Goal: Information Seeking & Learning: Find specific fact

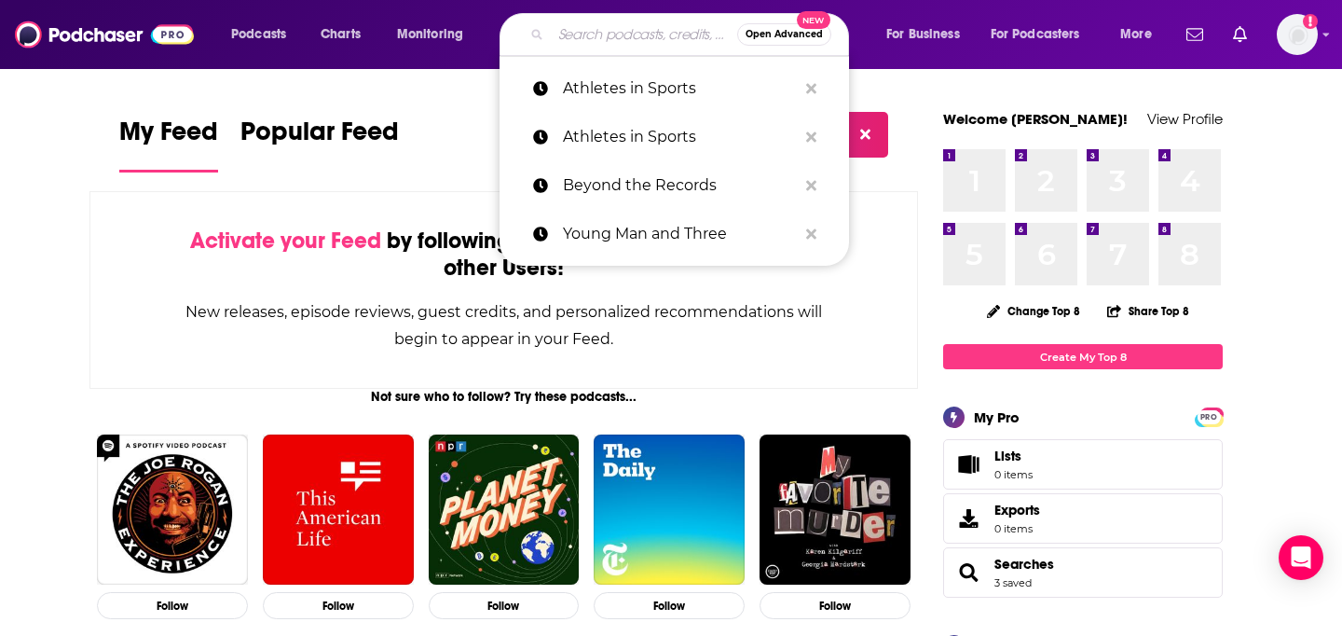
click at [581, 35] on input "Search podcasts, credits, & more..." at bounding box center [644, 35] width 186 height 30
paste input "Auto Remarketing Podcast"
type input "Auto Remarketing Podcast"
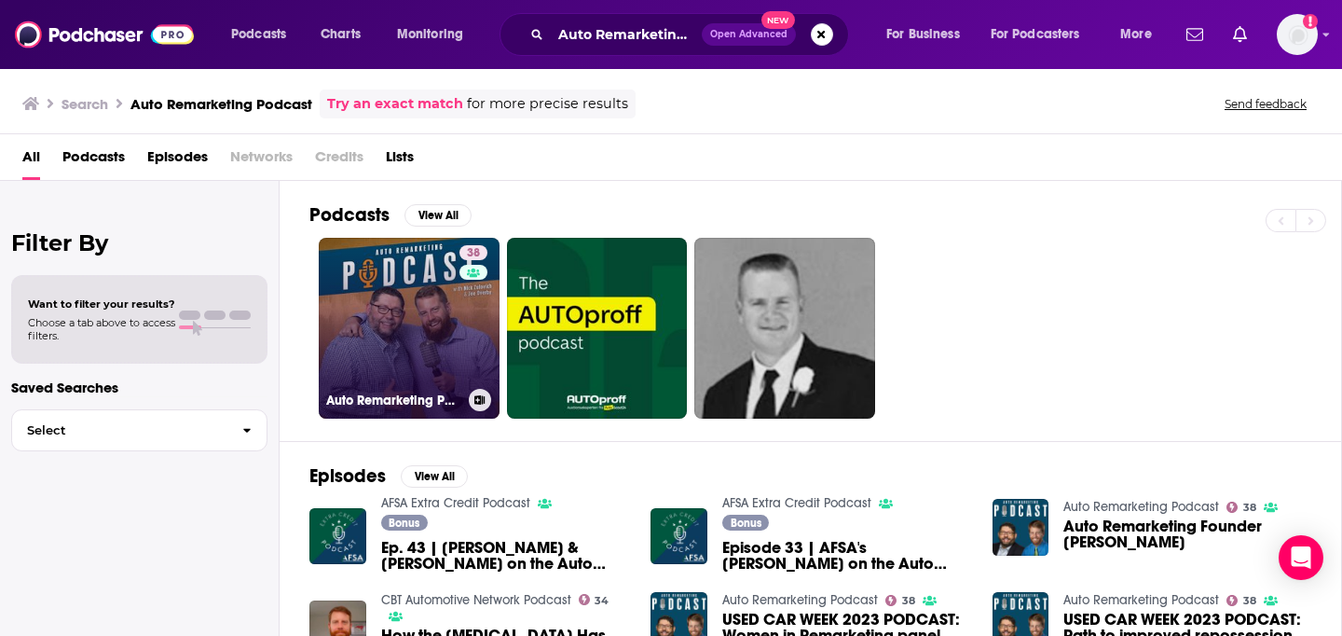
click at [369, 303] on link "38 Auto Remarketing Podcast" at bounding box center [409, 328] width 181 height 181
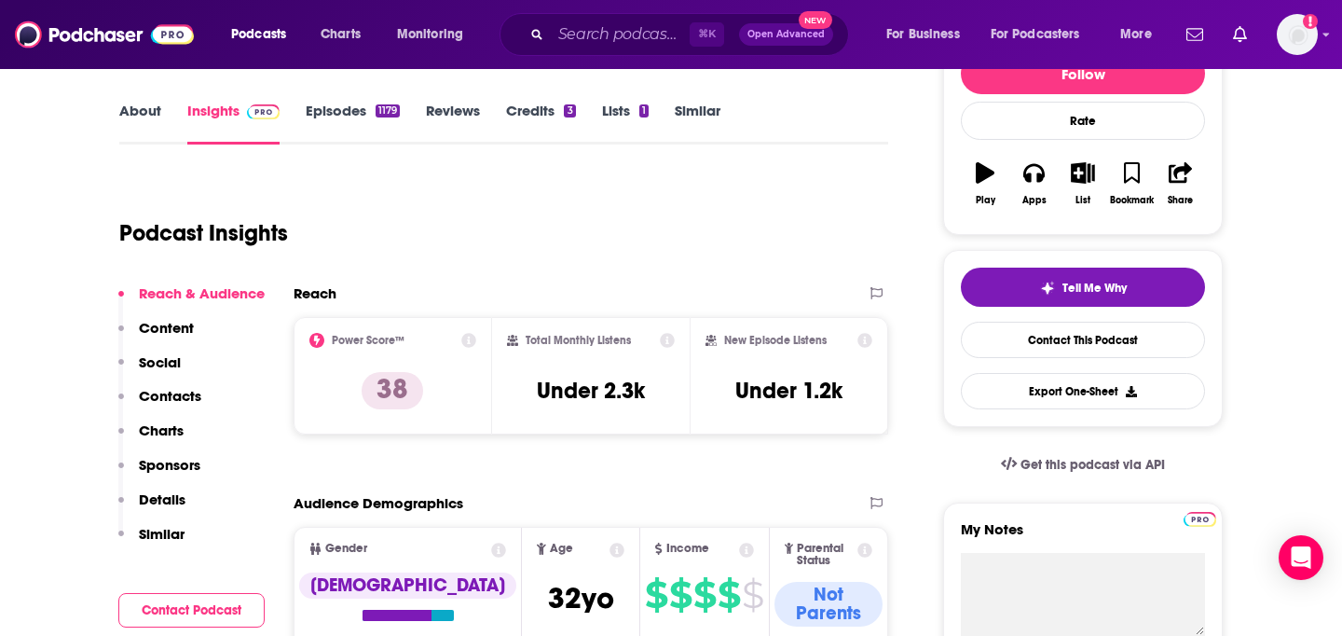
scroll to position [254, 0]
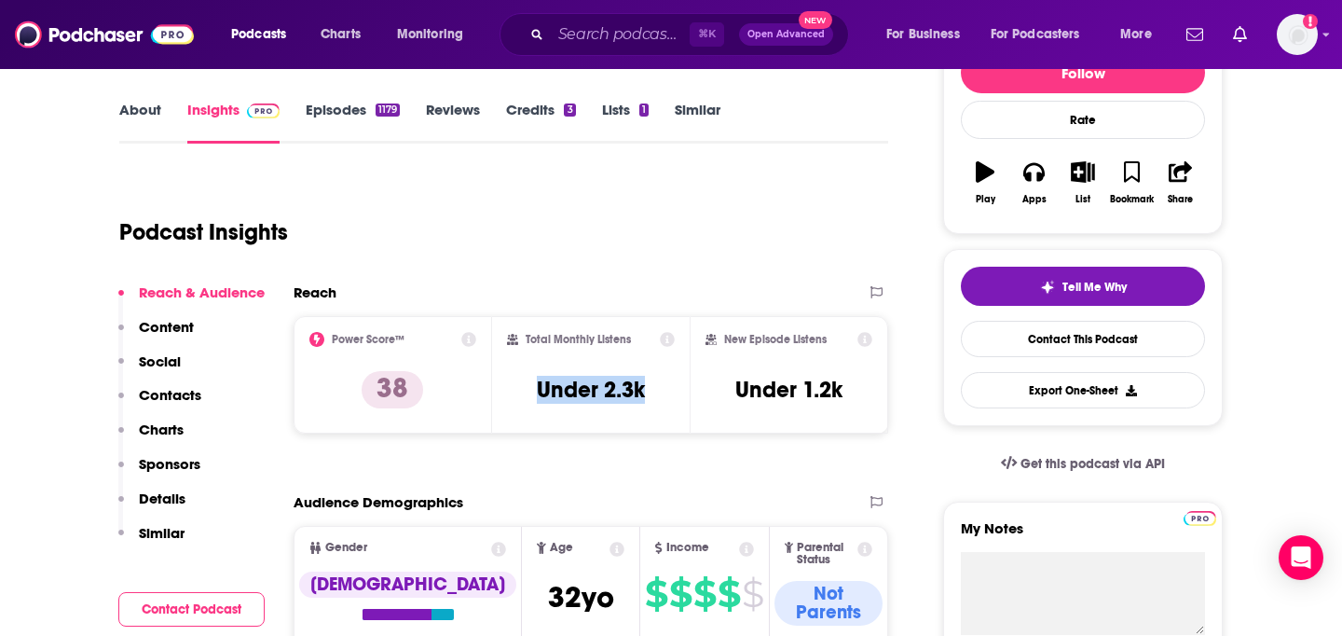
drag, startPoint x: 536, startPoint y: 385, endPoint x: 649, endPoint y: 384, distance: 112.8
click at [649, 384] on div "Total Monthly Listens Under 2.3k" at bounding box center [591, 375] width 169 height 86
copy h3 "Under 2.3k"
click at [555, 39] on input "Search podcasts, credits, & more..." at bounding box center [620, 35] width 139 height 30
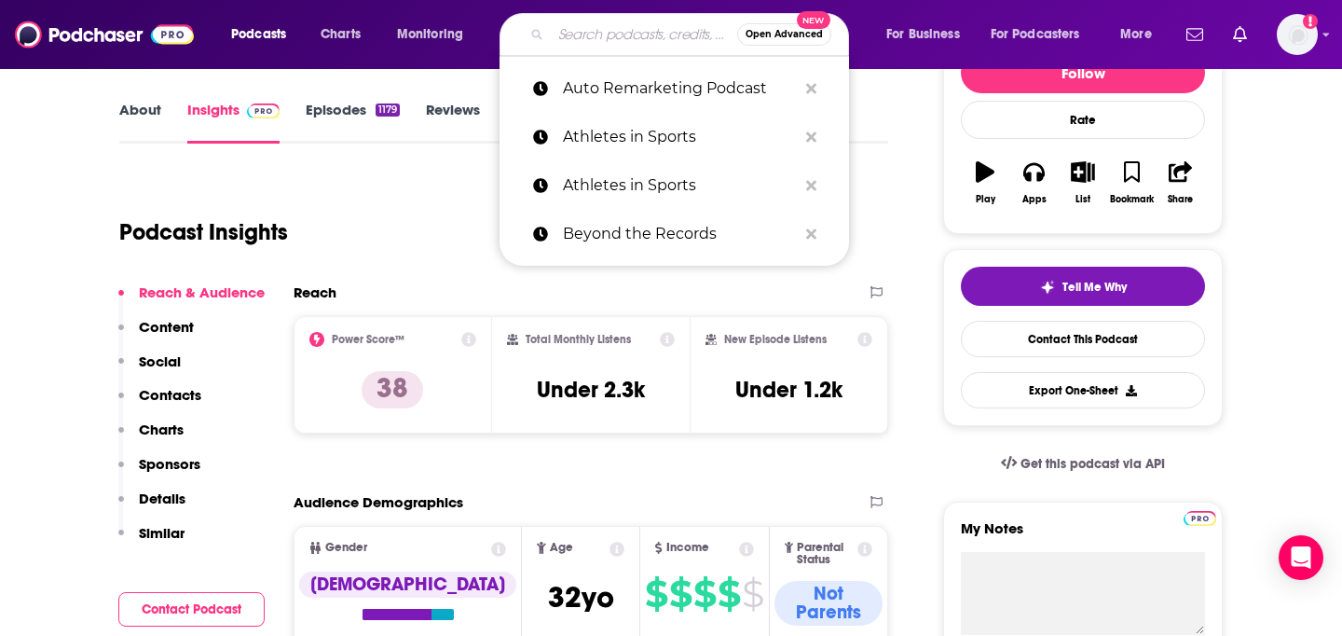
paste input "Wynwood Magazine Podcast"
type input "Wynwood Magazine Podcast"
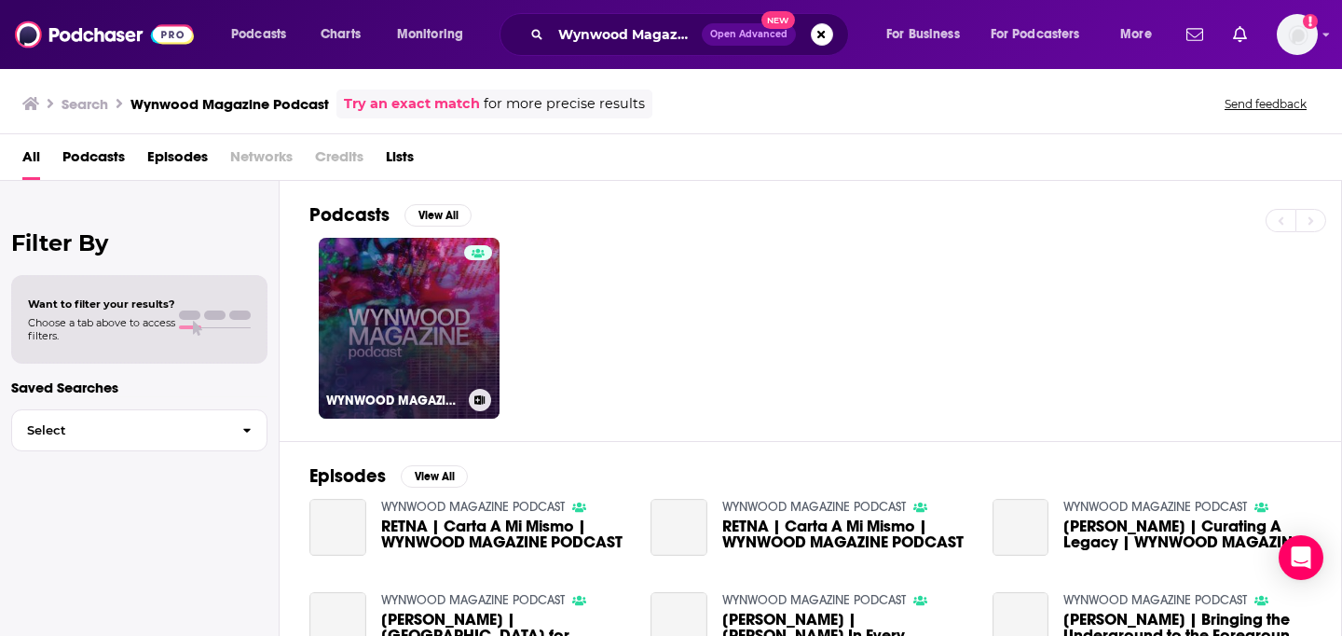
click at [432, 362] on link "WYNWOOD MAGAZINE PODCAST" at bounding box center [409, 328] width 181 height 181
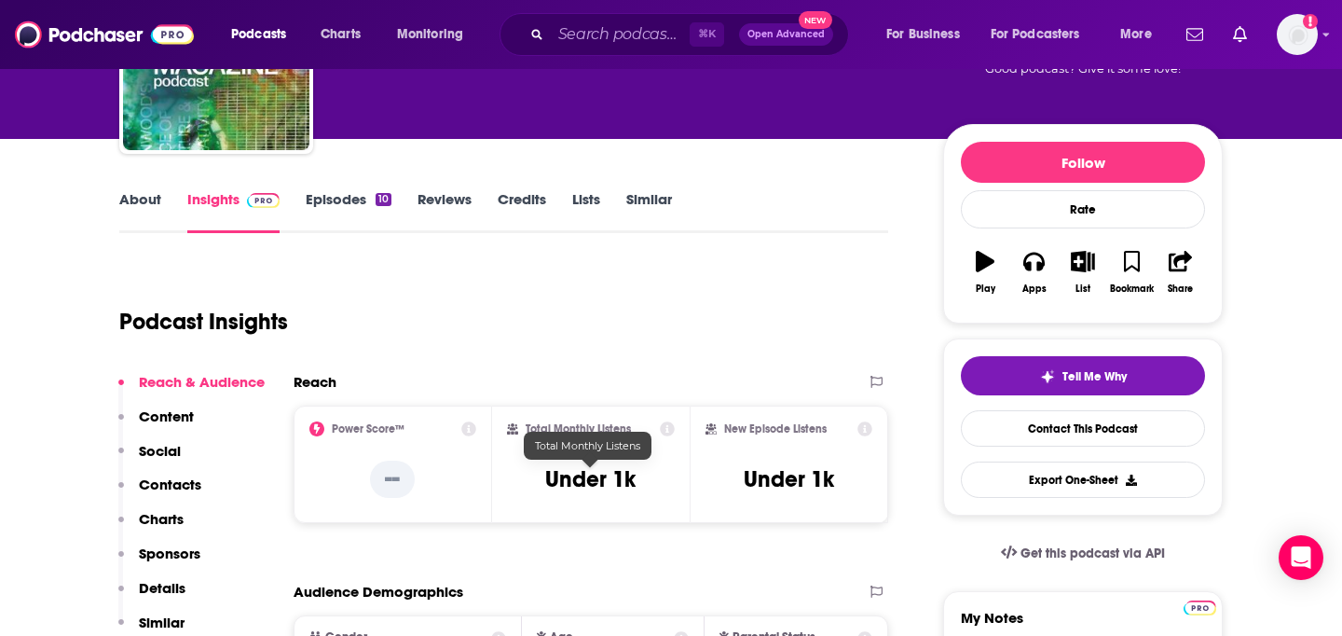
scroll to position [182, 0]
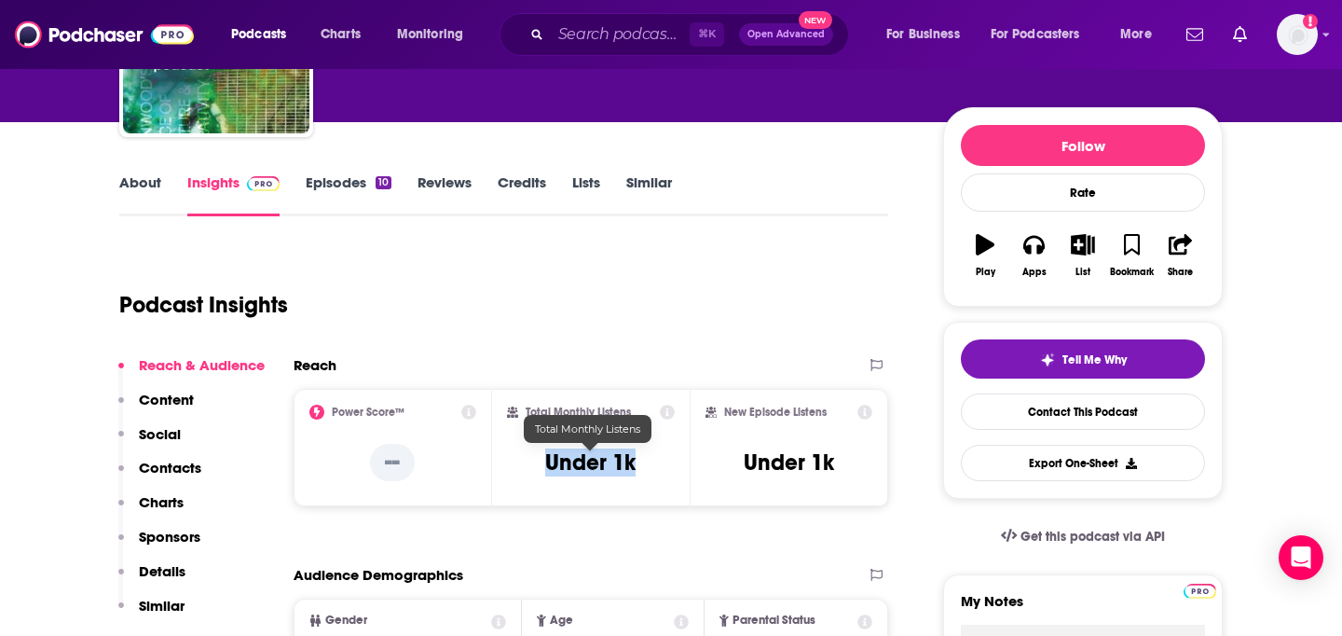
drag, startPoint x: 540, startPoint y: 458, endPoint x: 677, endPoint y: 464, distance: 137.1
click at [677, 464] on div "Total Monthly Listens Under 1k" at bounding box center [591, 447] width 198 height 117
copy h3 "Under 1k"
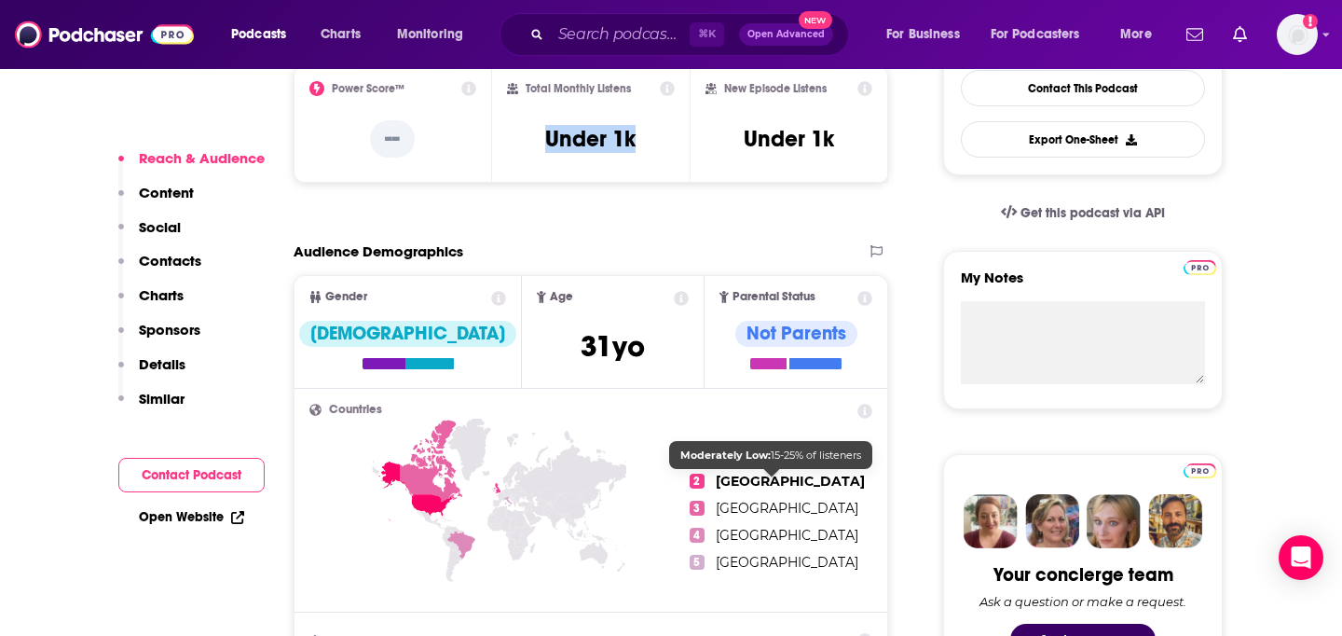
scroll to position [506, 0]
